Goal: Task Accomplishment & Management: Manage account settings

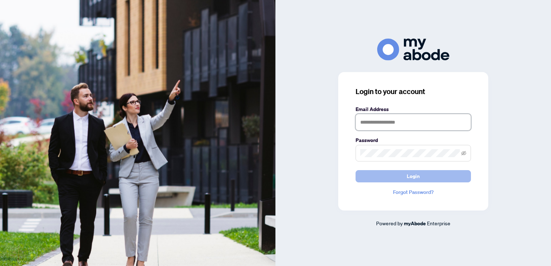
type input "**********"
click at [409, 174] on span "Login" at bounding box center [413, 177] width 13 height 12
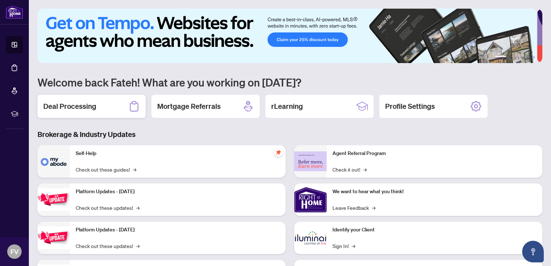
click at [76, 101] on h2 "Deal Processing" at bounding box center [69, 106] width 53 height 10
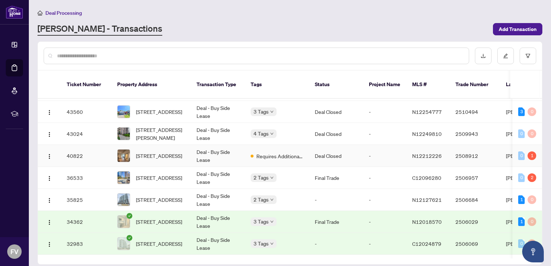
scroll to position [123, 0]
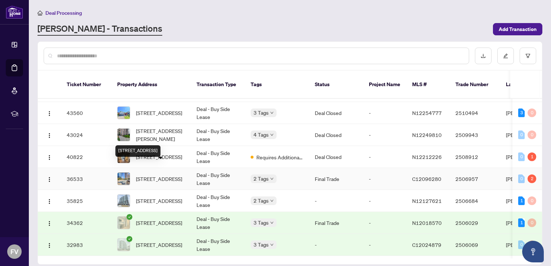
click at [156, 175] on span "[STREET_ADDRESS]" at bounding box center [159, 179] width 46 height 8
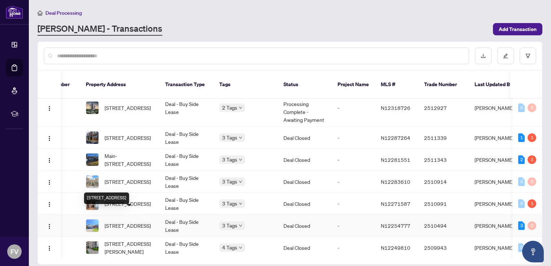
click at [131, 222] on span "[STREET_ADDRESS]" at bounding box center [128, 226] width 46 height 8
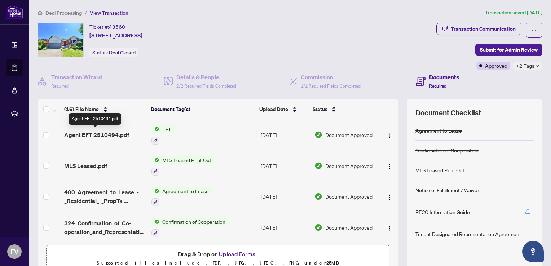
click at [104, 132] on span "Agent EFT 2510494.pdf" at bounding box center [96, 135] width 65 height 9
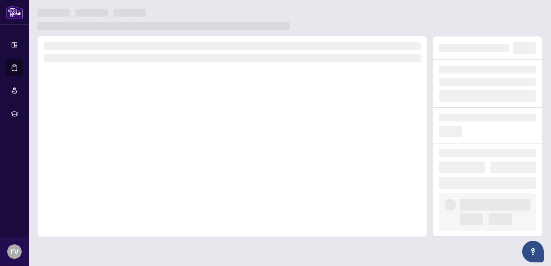
click at [104, 132] on div at bounding box center [233, 136] width 390 height 201
